Goal: Task Accomplishment & Management: Manage account settings

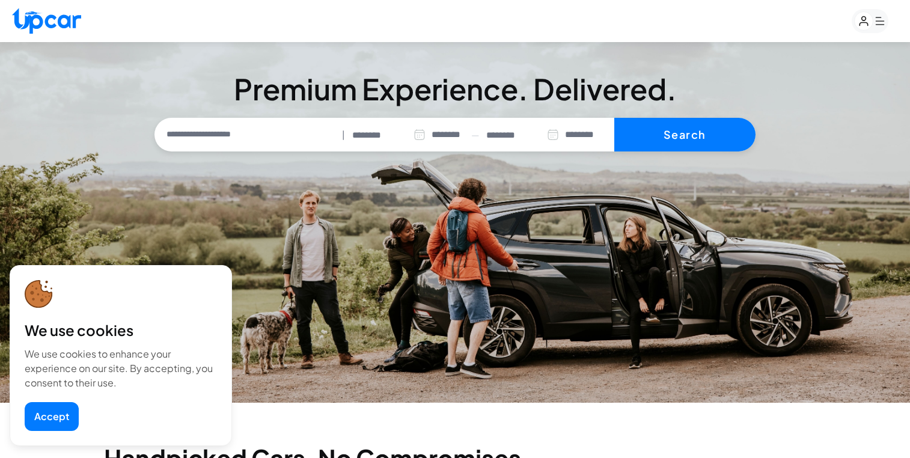
select select "********"
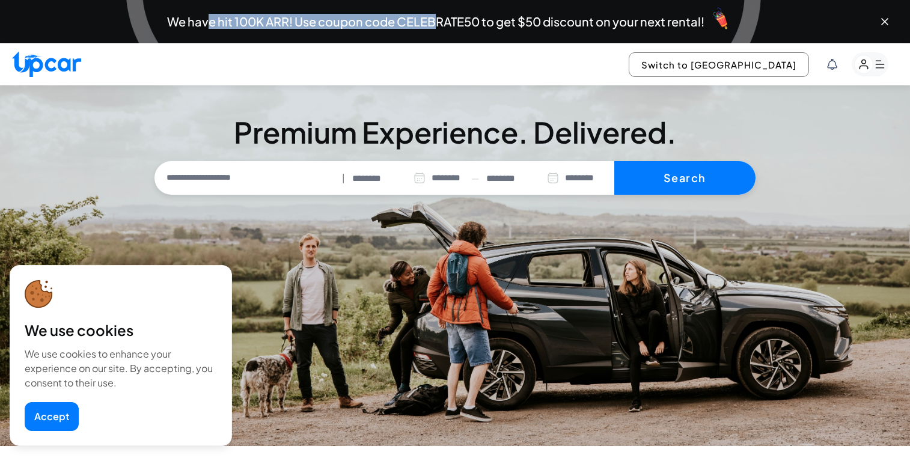
drag, startPoint x: 207, startPoint y: 23, endPoint x: 439, endPoint y: 25, distance: 231.4
click at [439, 25] on span "We have hit 100K ARR! Use coupon code CELEBRATE50 to get $50 discount on your n…" at bounding box center [435, 22] width 537 height 12
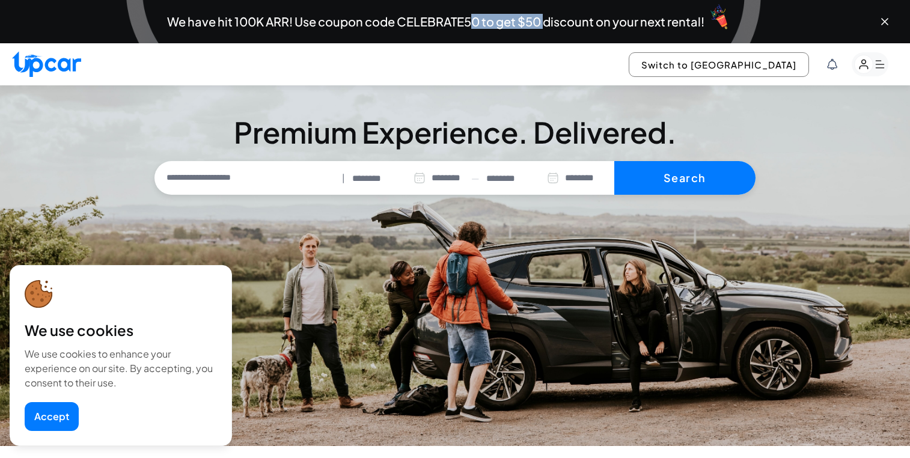
drag, startPoint x: 474, startPoint y: 24, endPoint x: 545, endPoint y: 20, distance: 71.1
click at [545, 20] on span "We have hit 100K ARR! Use coupon code CELEBRATE50 to get $50 discount on your n…" at bounding box center [435, 22] width 537 height 12
click at [254, 174] on input "text" at bounding box center [247, 177] width 180 height 25
click at [786, 111] on section "**********" at bounding box center [455, 265] width 910 height 361
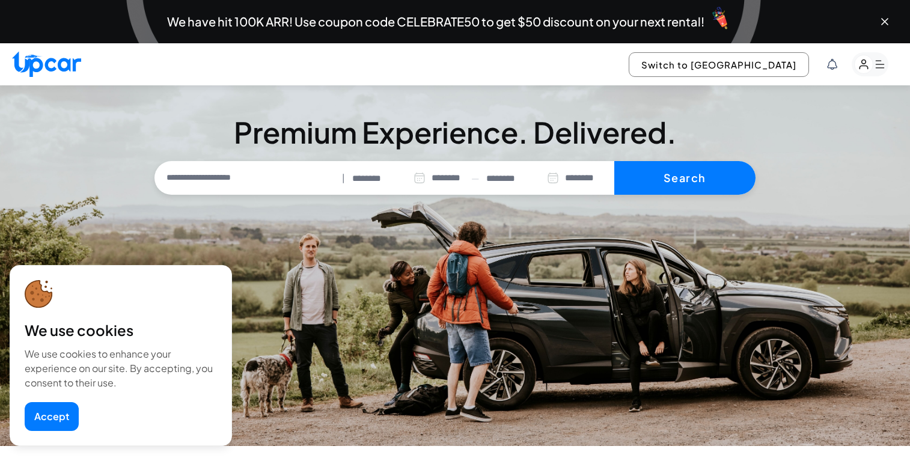
click at [871, 66] on rect "button" at bounding box center [864, 64] width 19 height 19
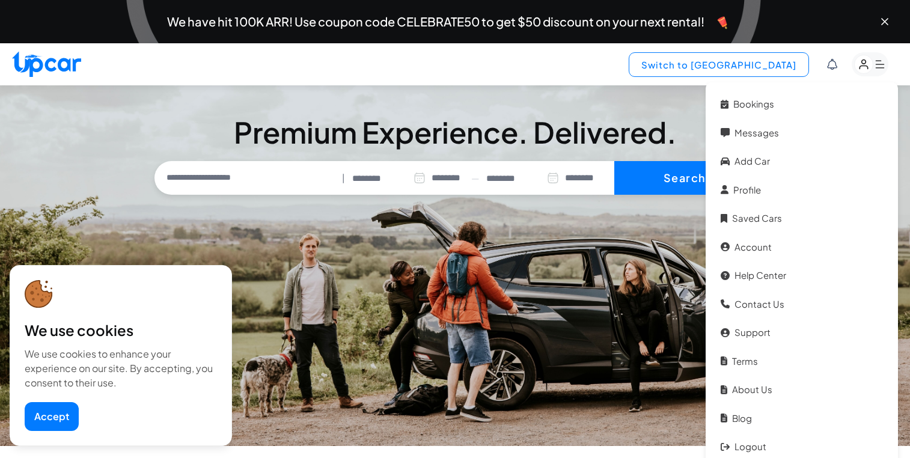
click at [750, 69] on button "Switch to [GEOGRAPHIC_DATA]" at bounding box center [719, 64] width 180 height 25
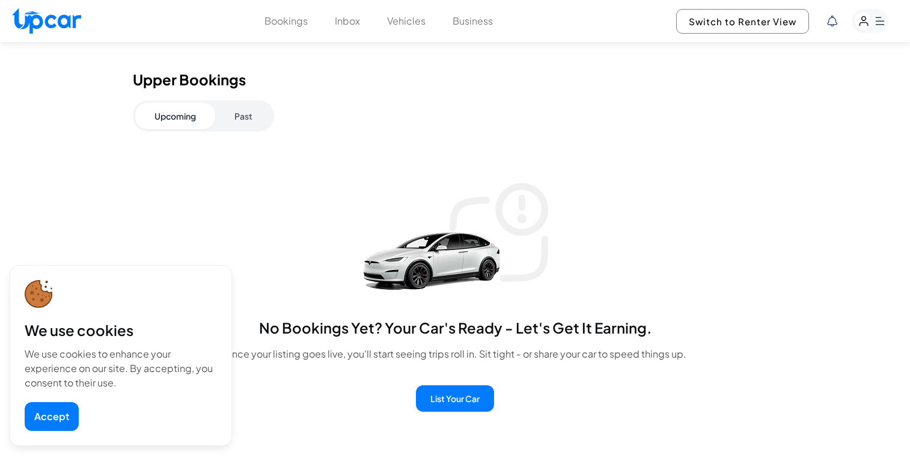
click at [236, 122] on button "Past" at bounding box center [243, 116] width 57 height 26
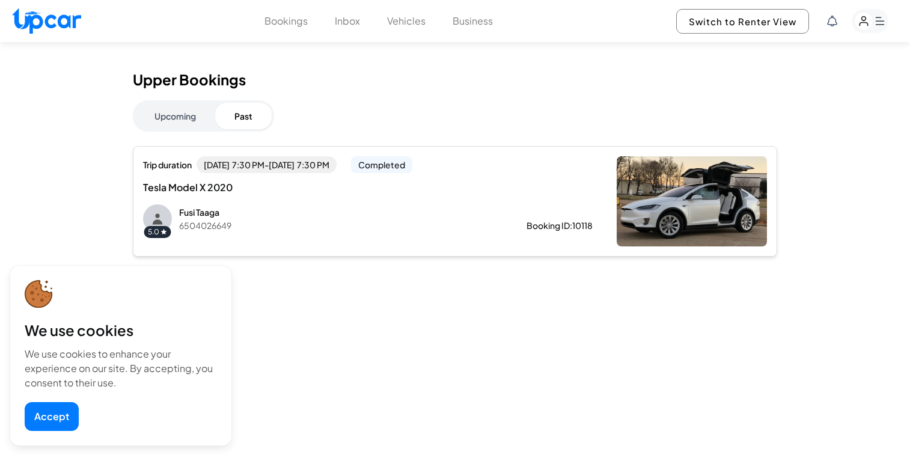
click at [316, 213] on p "[PERSON_NAME]" at bounding box center [333, 212] width 309 height 12
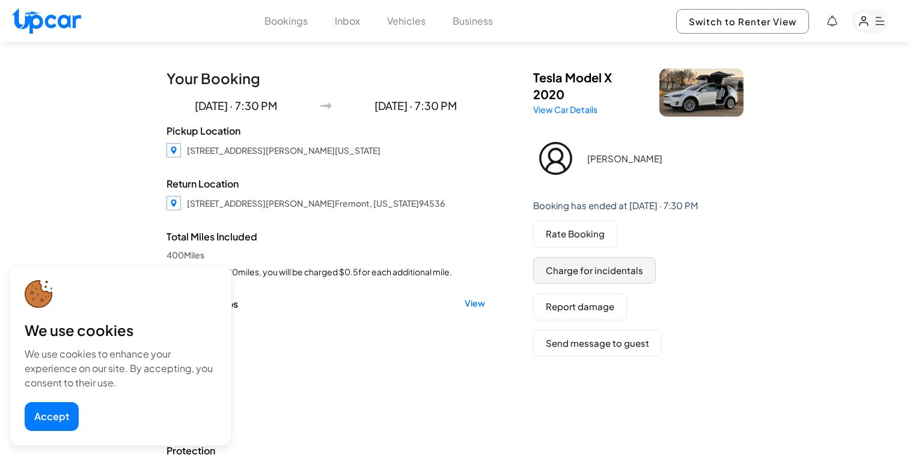
click at [584, 281] on button "Charge for incidentals" at bounding box center [594, 270] width 123 height 27
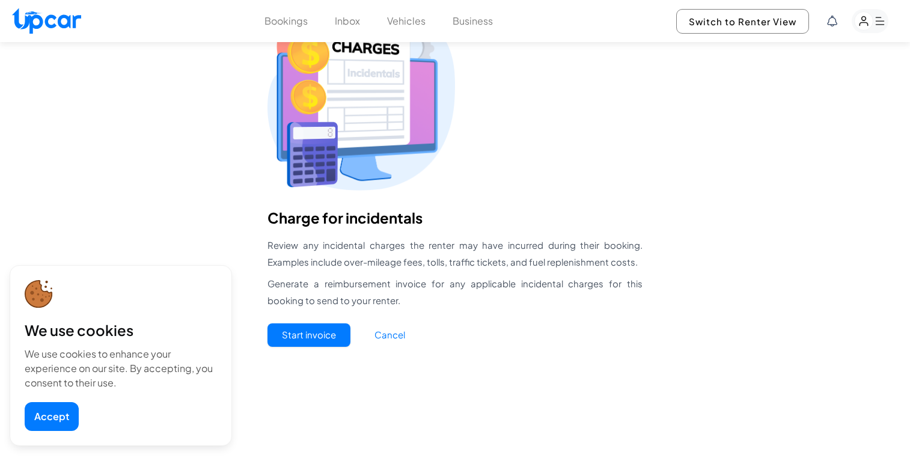
scroll to position [117, 0]
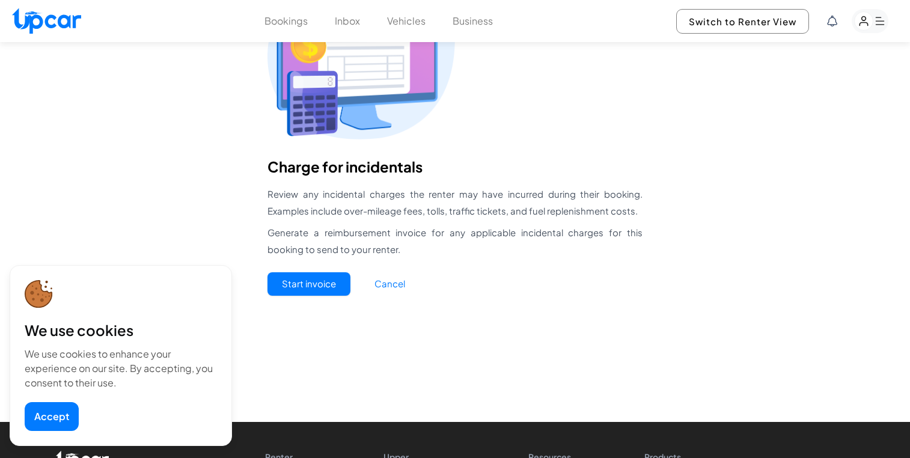
click at [317, 275] on button "Start invoice" at bounding box center [308, 283] width 83 height 23
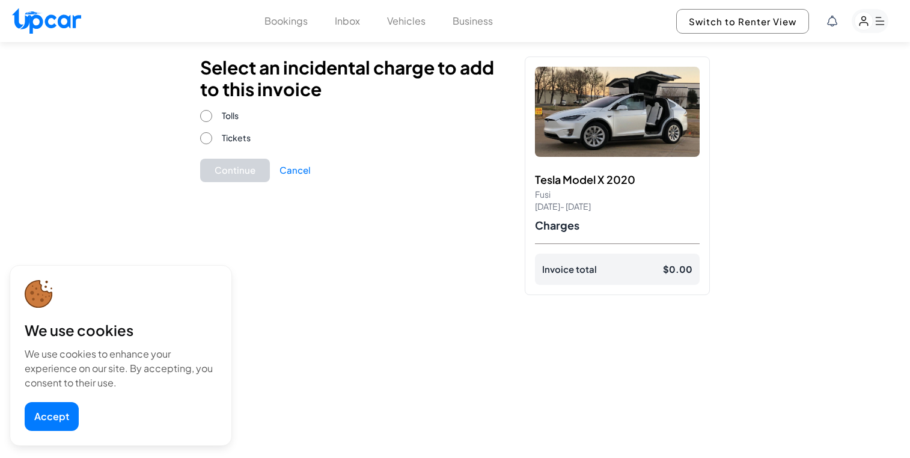
click at [219, 135] on label "Tickets" at bounding box center [352, 138] width 305 height 13
click at [216, 106] on div "Select an incidental charge to add to this invoice Tolls Tickets Continue Cancel" at bounding box center [352, 176] width 305 height 239
click at [246, 173] on button "Continue" at bounding box center [235, 170] width 70 height 23
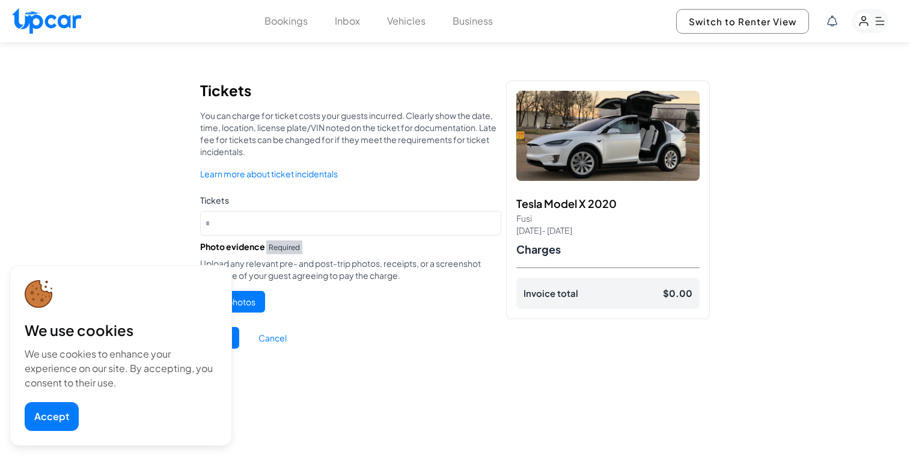
click at [280, 195] on label "Tickets" at bounding box center [350, 200] width 301 height 12
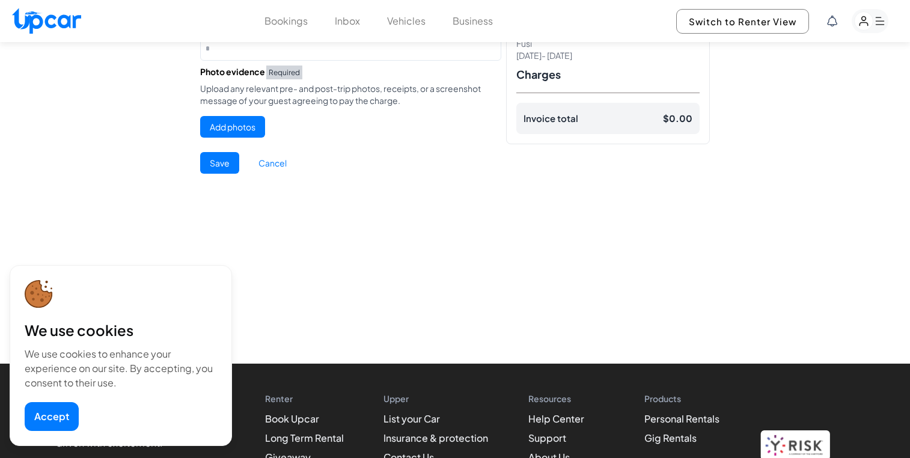
scroll to position [175, 0]
click at [249, 123] on button "Add photos" at bounding box center [232, 127] width 65 height 22
click at [249, 127] on button "Add photos" at bounding box center [232, 127] width 65 height 22
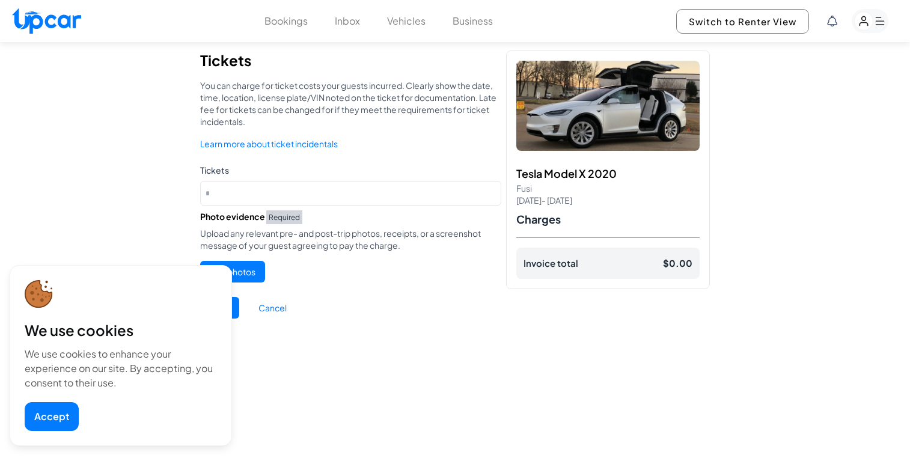
scroll to position [0, 0]
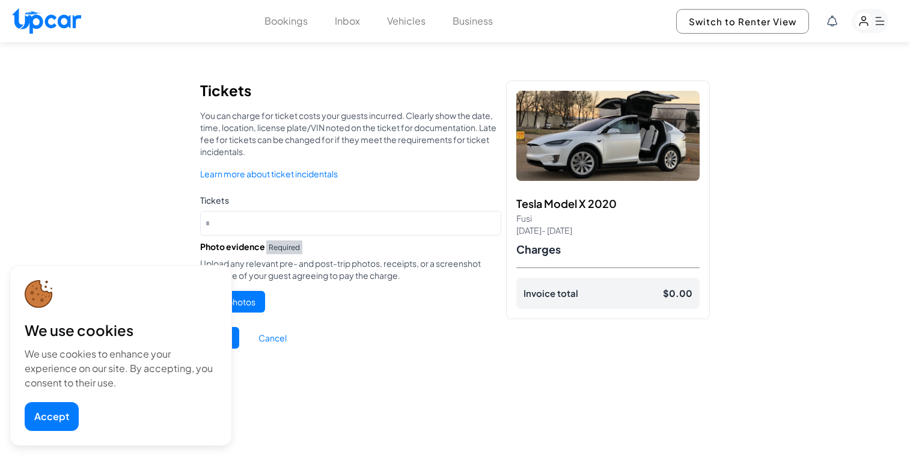
click at [62, 415] on button "Accept" at bounding box center [52, 416] width 54 height 29
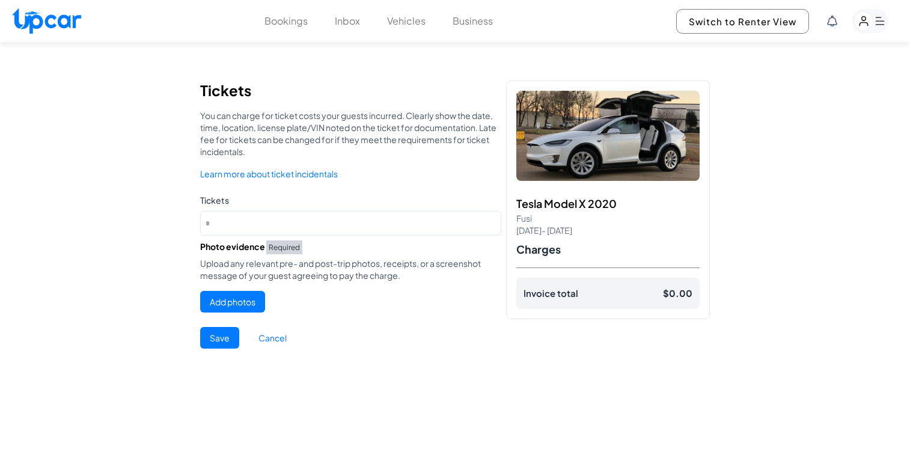
click at [245, 300] on button "Add photos" at bounding box center [232, 302] width 65 height 22
click at [247, 304] on button "Add photos" at bounding box center [232, 302] width 65 height 22
click at [250, 236] on form "Tickets Photo evidence Required Upload any relevant pre- and post-trip photos, …" at bounding box center [350, 277] width 301 height 166
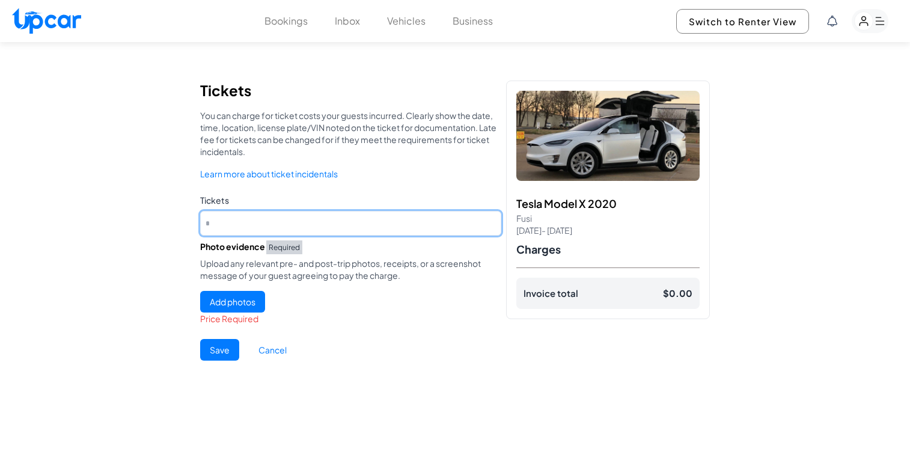
click at [257, 224] on input "number" at bounding box center [350, 223] width 301 height 25
click at [287, 221] on input "number" at bounding box center [350, 223] width 301 height 25
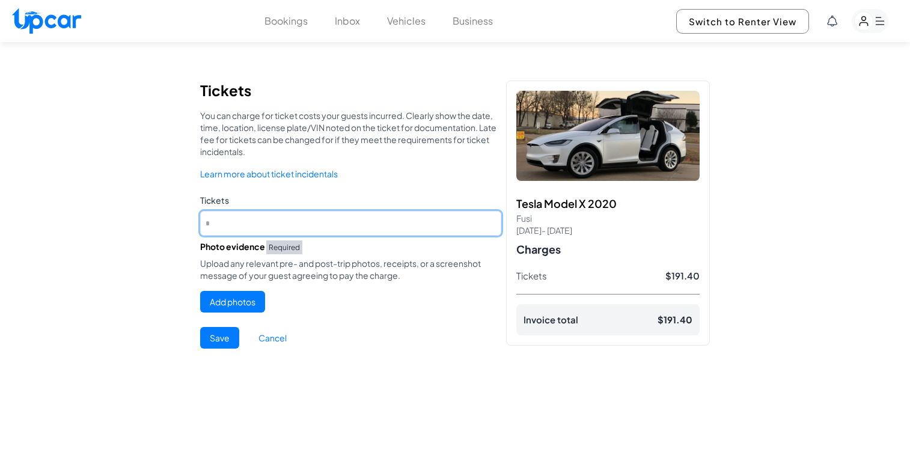
type input "******"
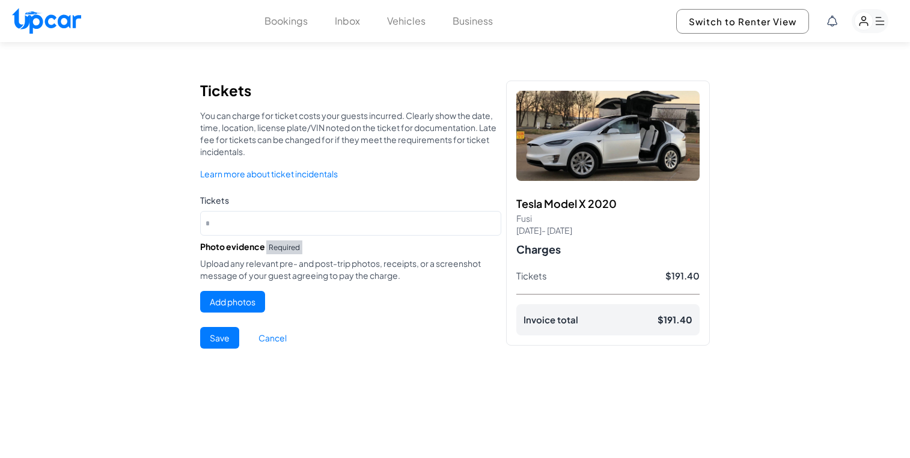
click at [240, 301] on button "Add photos" at bounding box center [232, 302] width 65 height 22
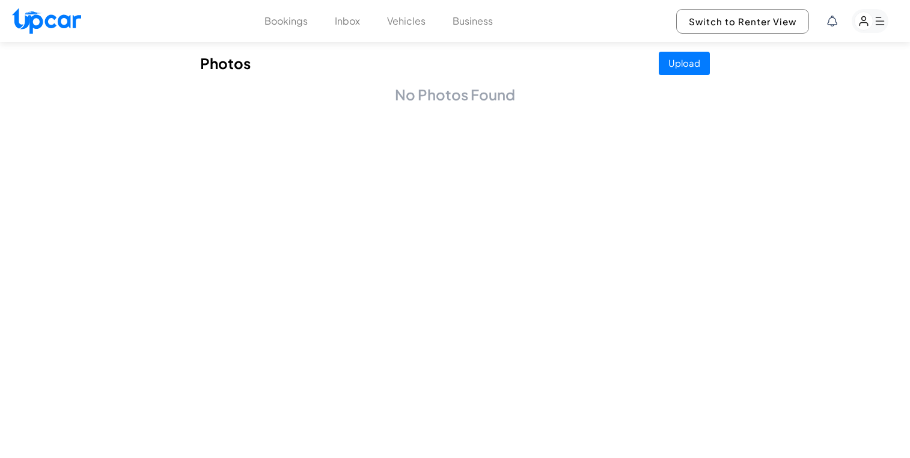
click at [682, 57] on button "Upload" at bounding box center [684, 63] width 51 height 23
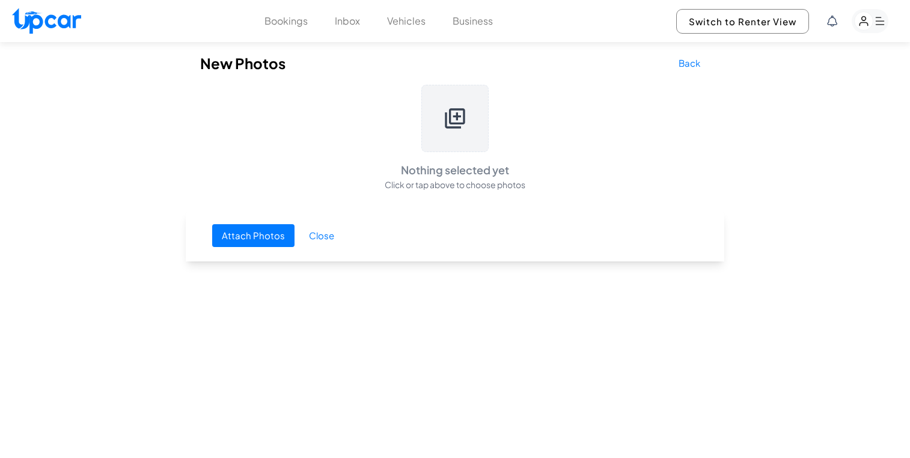
click at [452, 111] on icon at bounding box center [455, 118] width 24 height 24
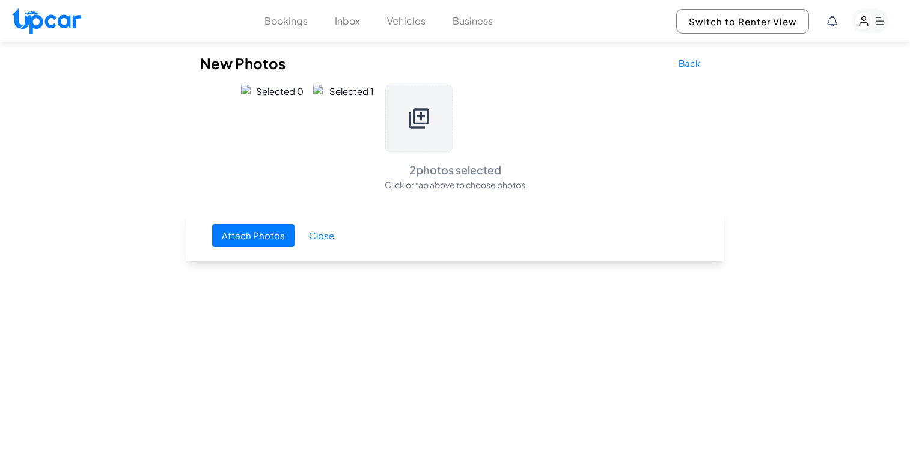
click at [263, 228] on button "Attach Photos" at bounding box center [253, 235] width 82 height 23
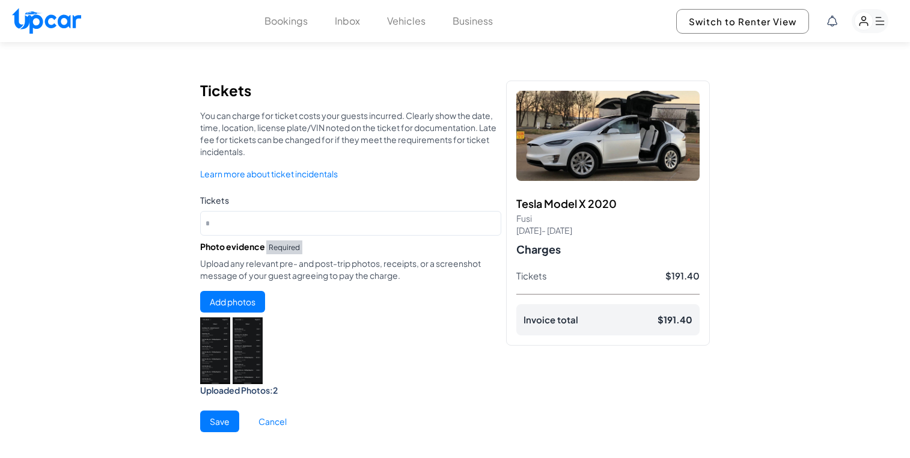
click at [228, 429] on button "Save" at bounding box center [219, 422] width 39 height 22
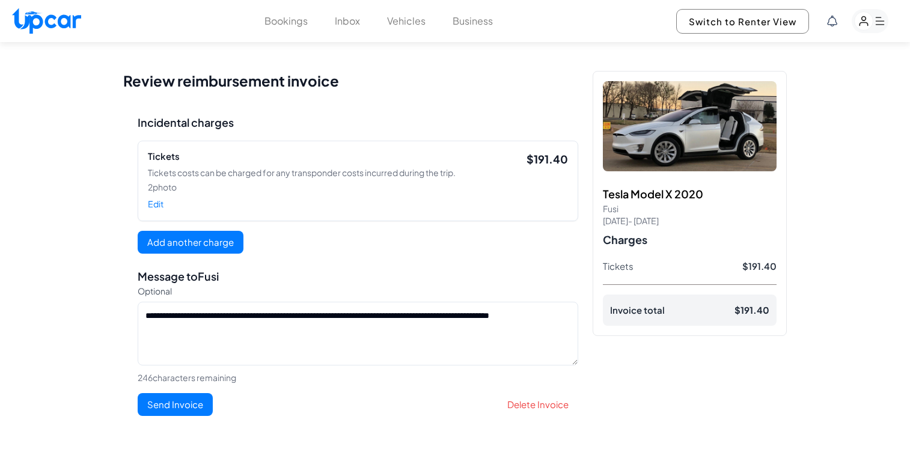
drag, startPoint x: 263, startPoint y: 316, endPoint x: 503, endPoint y: 349, distance: 242.7
click at [503, 349] on textarea "**********" at bounding box center [358, 334] width 441 height 64
type textarea "**********"
click at [174, 408] on button "Send Invoice" at bounding box center [175, 404] width 75 height 23
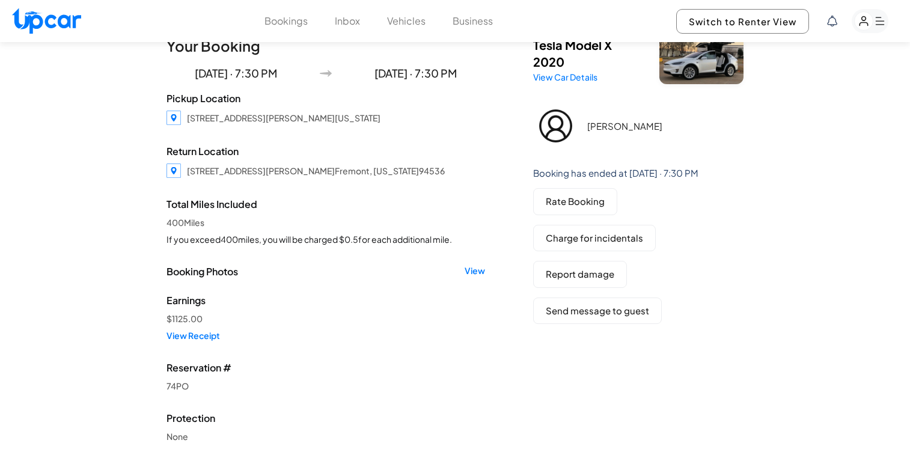
scroll to position [51, 0]
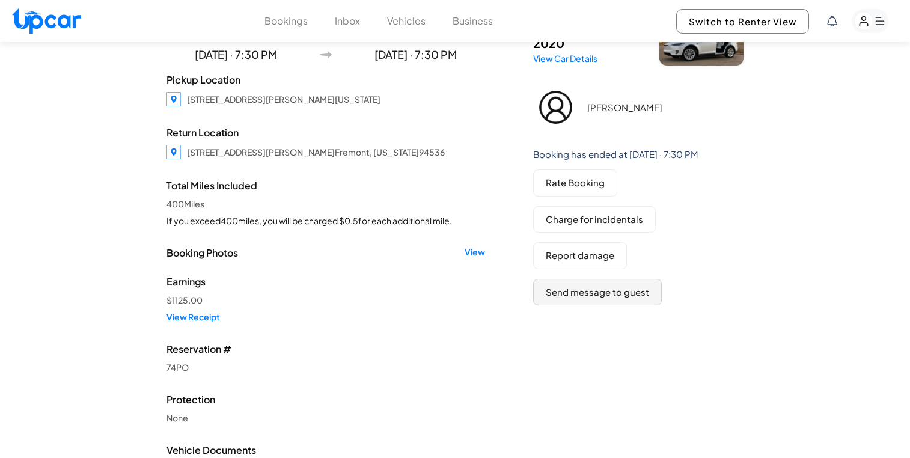
click at [614, 290] on button "Send message to guest" at bounding box center [597, 292] width 129 height 27
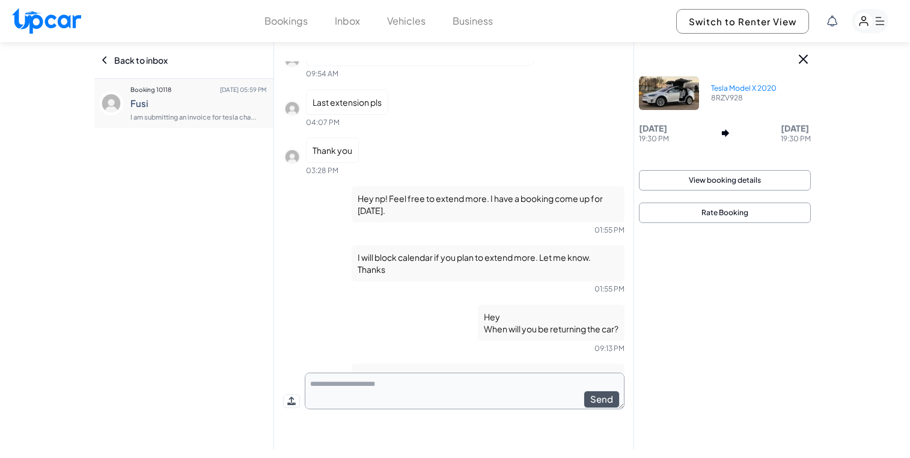
scroll to position [80, 0]
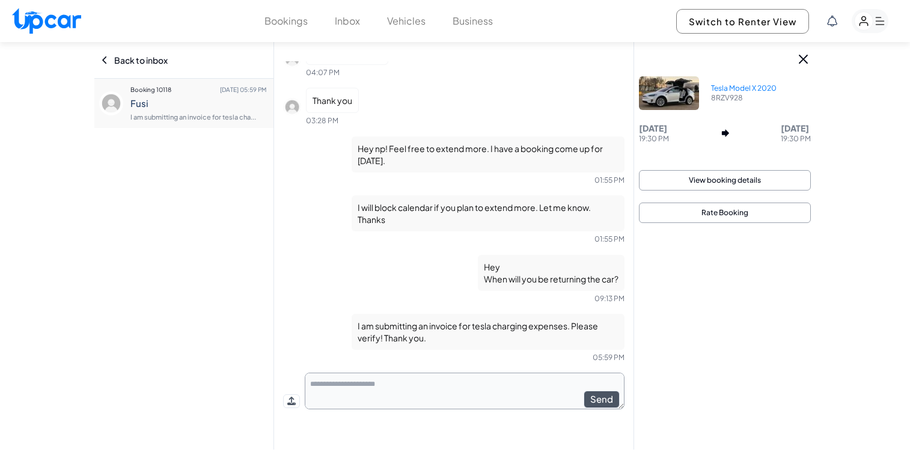
click at [410, 389] on textarea at bounding box center [465, 391] width 320 height 37
click at [420, 383] on textarea "**********" at bounding box center [465, 391] width 320 height 37
type textarea "**********"
click at [601, 396] on button "Send" at bounding box center [602, 399] width 36 height 17
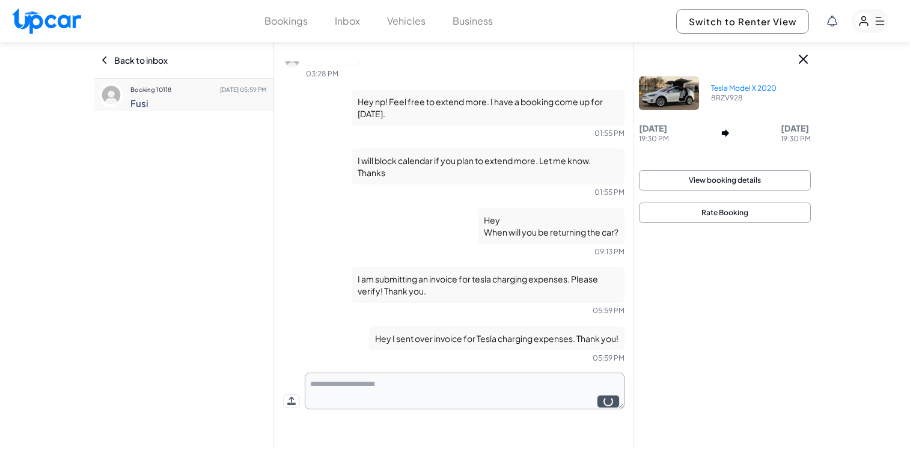
scroll to position [127, 0]
click at [293, 402] on icon at bounding box center [291, 401] width 8 height 8
click at [0, 0] on input "file" at bounding box center [0, 0] width 0 height 0
click at [605, 400] on button "Send" at bounding box center [602, 399] width 36 height 17
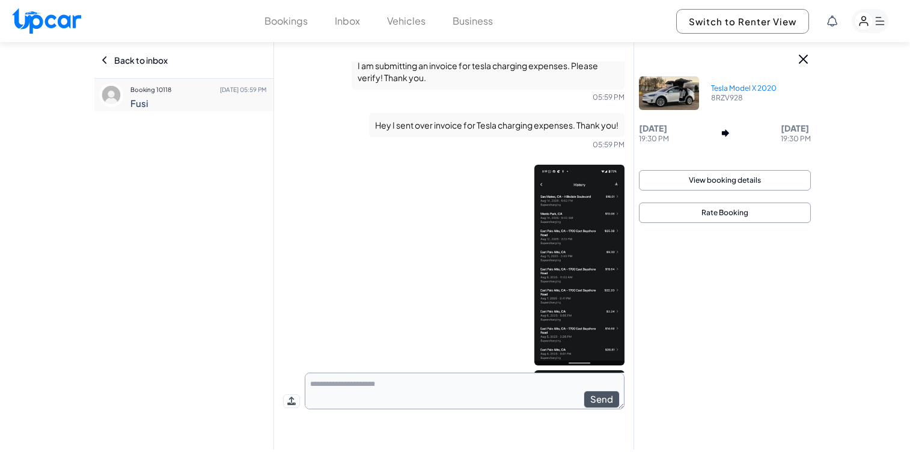
click at [521, 385] on textarea at bounding box center [465, 391] width 320 height 37
type textarea "**********"
click at [607, 400] on button "Send" at bounding box center [602, 399] width 36 height 17
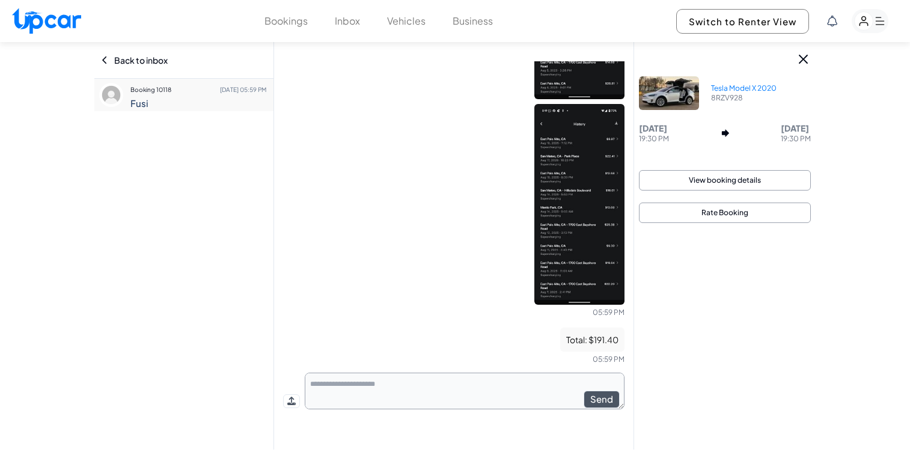
scroll to position [609, 0]
